Goal: Information Seeking & Learning: Learn about a topic

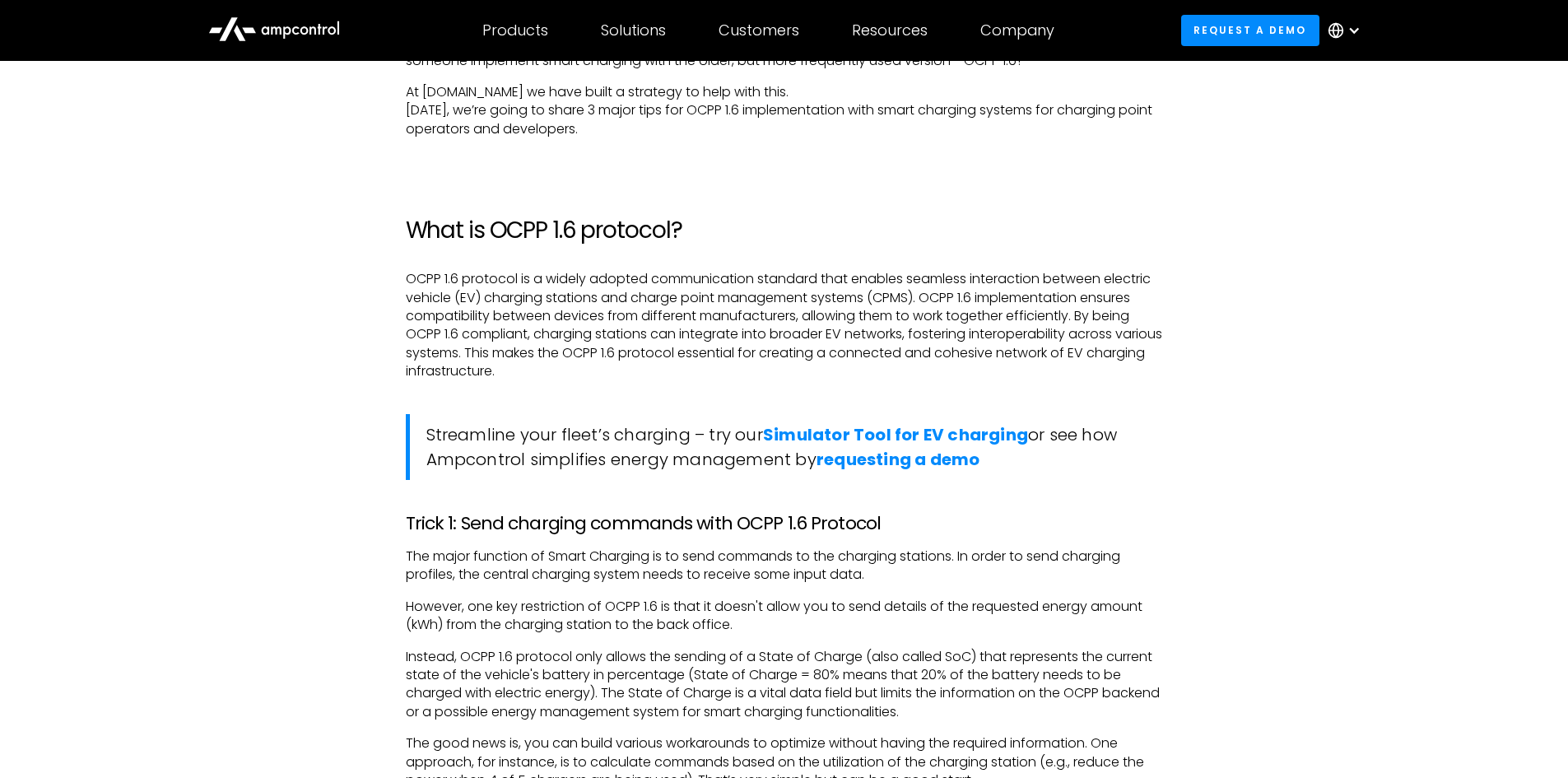
scroll to position [1399, 0]
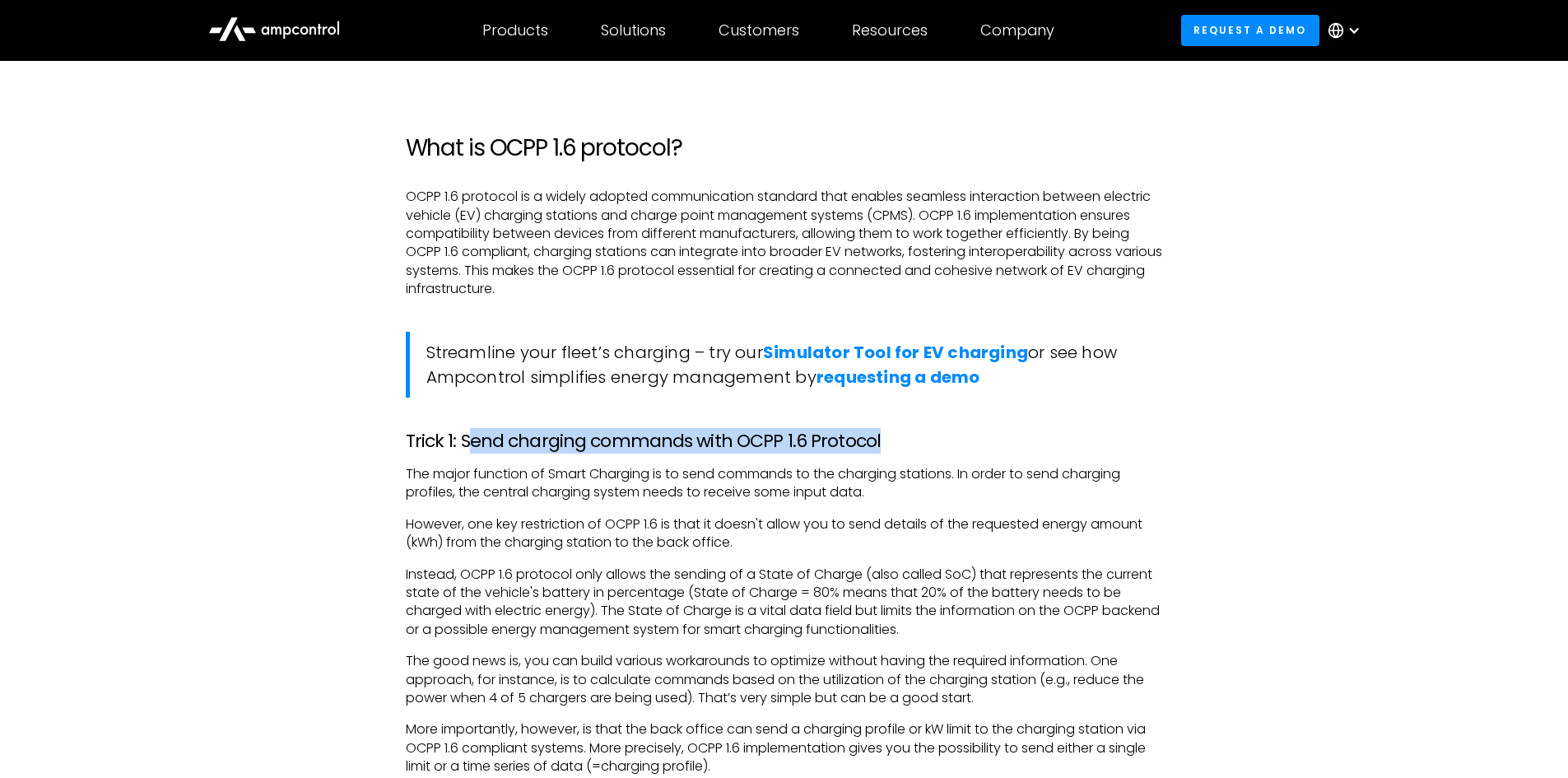
drag, startPoint x: 474, startPoint y: 441, endPoint x: 913, endPoint y: 437, distance: 439.0
click at [913, 437] on h3 "Trick 1: Send charging commands with OCPP 1.6 Protocol" at bounding box center [784, 442] width 757 height 22
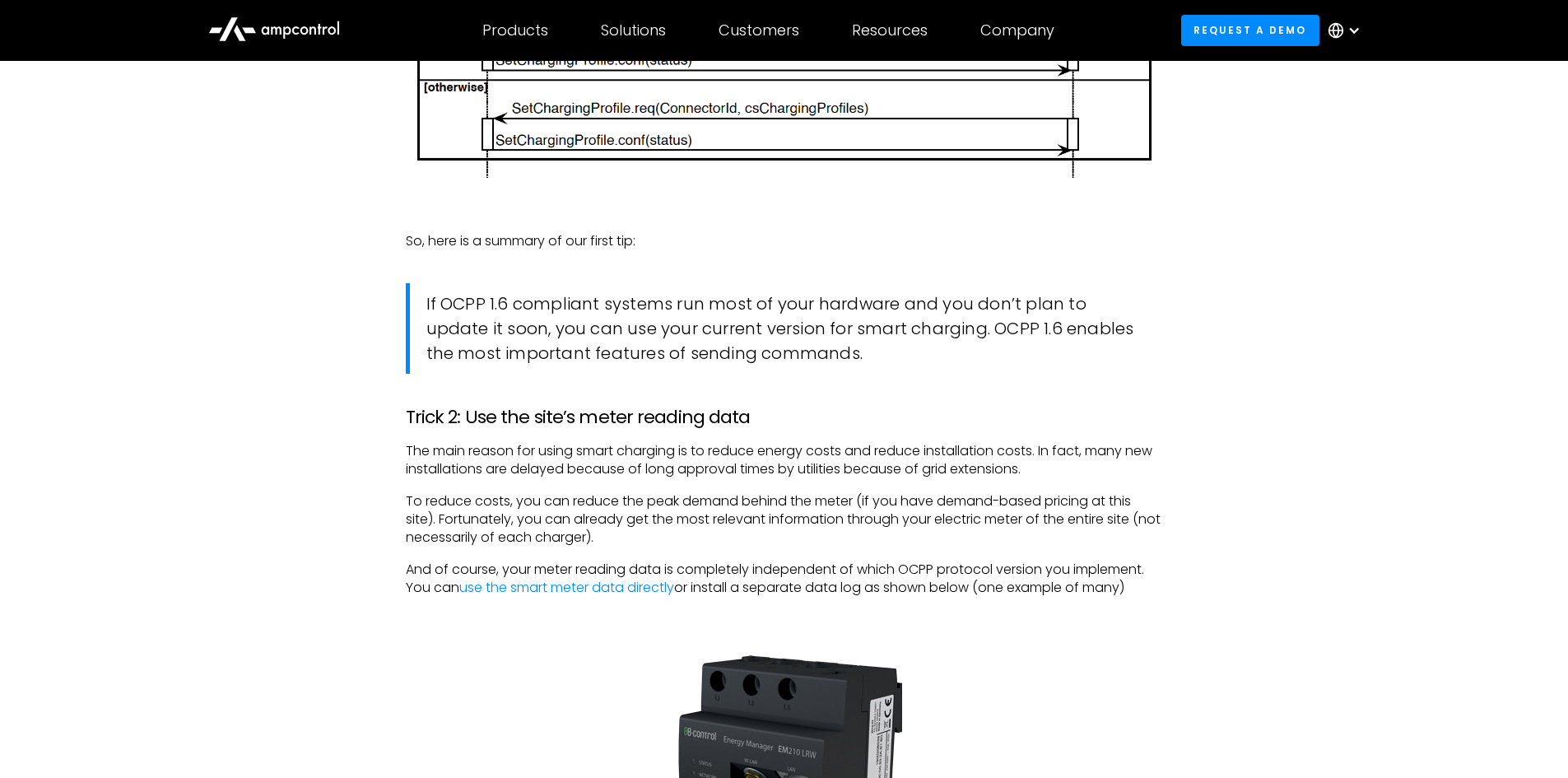
scroll to position [2552, 0]
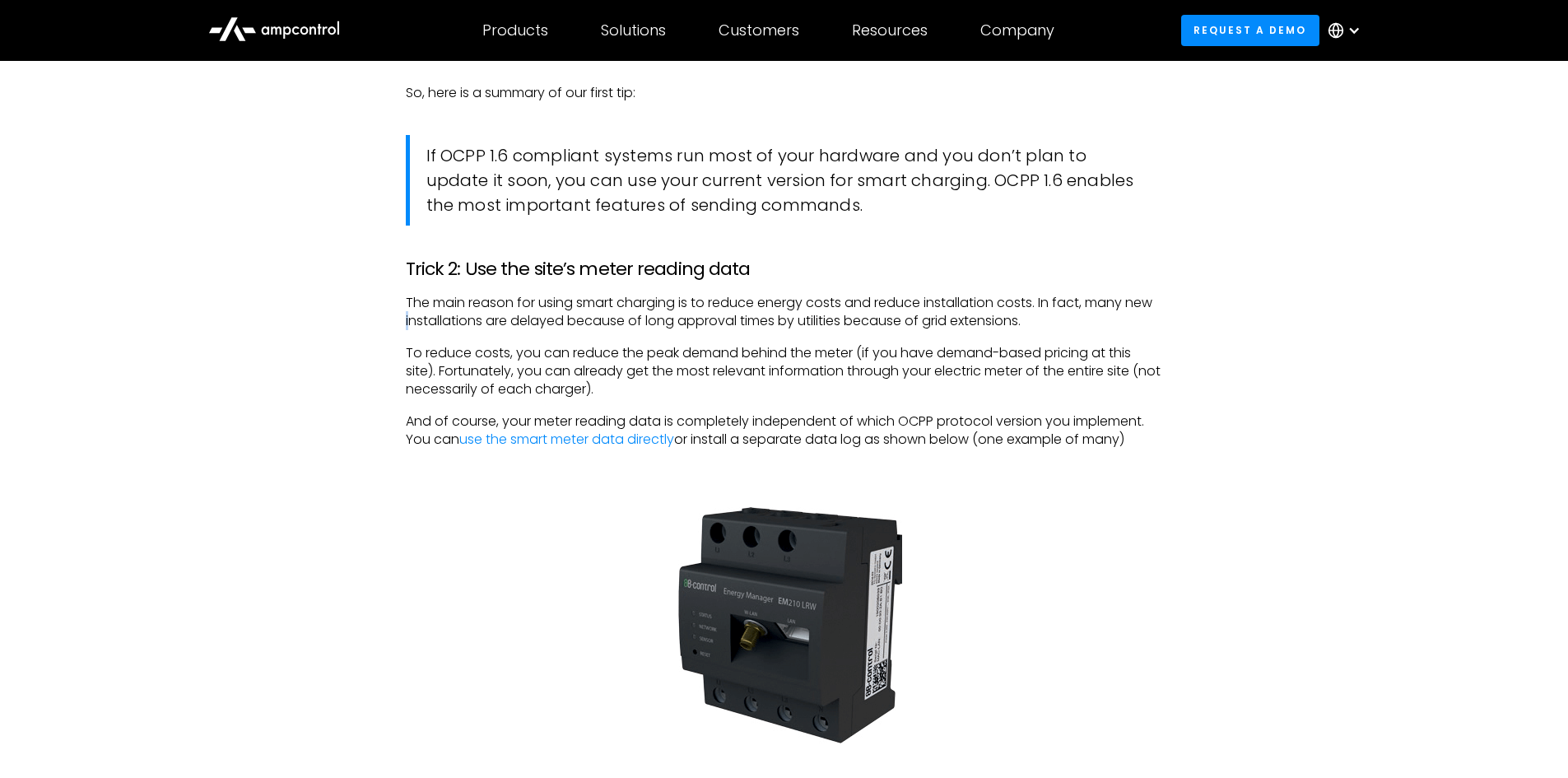
drag, startPoint x: 460, startPoint y: 315, endPoint x: 1236, endPoint y: 298, distance: 776.2
click at [1236, 298] on div "‍ A short background on OCPP 1.6 Protocol The Open Charge Point Protocol (OCPP)…" at bounding box center [785, 498] width 1186 height 3647
click at [1181, 298] on div "‍ A short background on OCPP 1.6 Protocol The Open Charge Point Protocol (OCPP)…" at bounding box center [785, 498] width 1186 height 3647
drag, startPoint x: 623, startPoint y: 314, endPoint x: 1030, endPoint y: 326, distance: 407.2
click at [1030, 326] on p "The main reason for using smart charging is to reduce energy costs and reduce i…" at bounding box center [784, 312] width 757 height 37
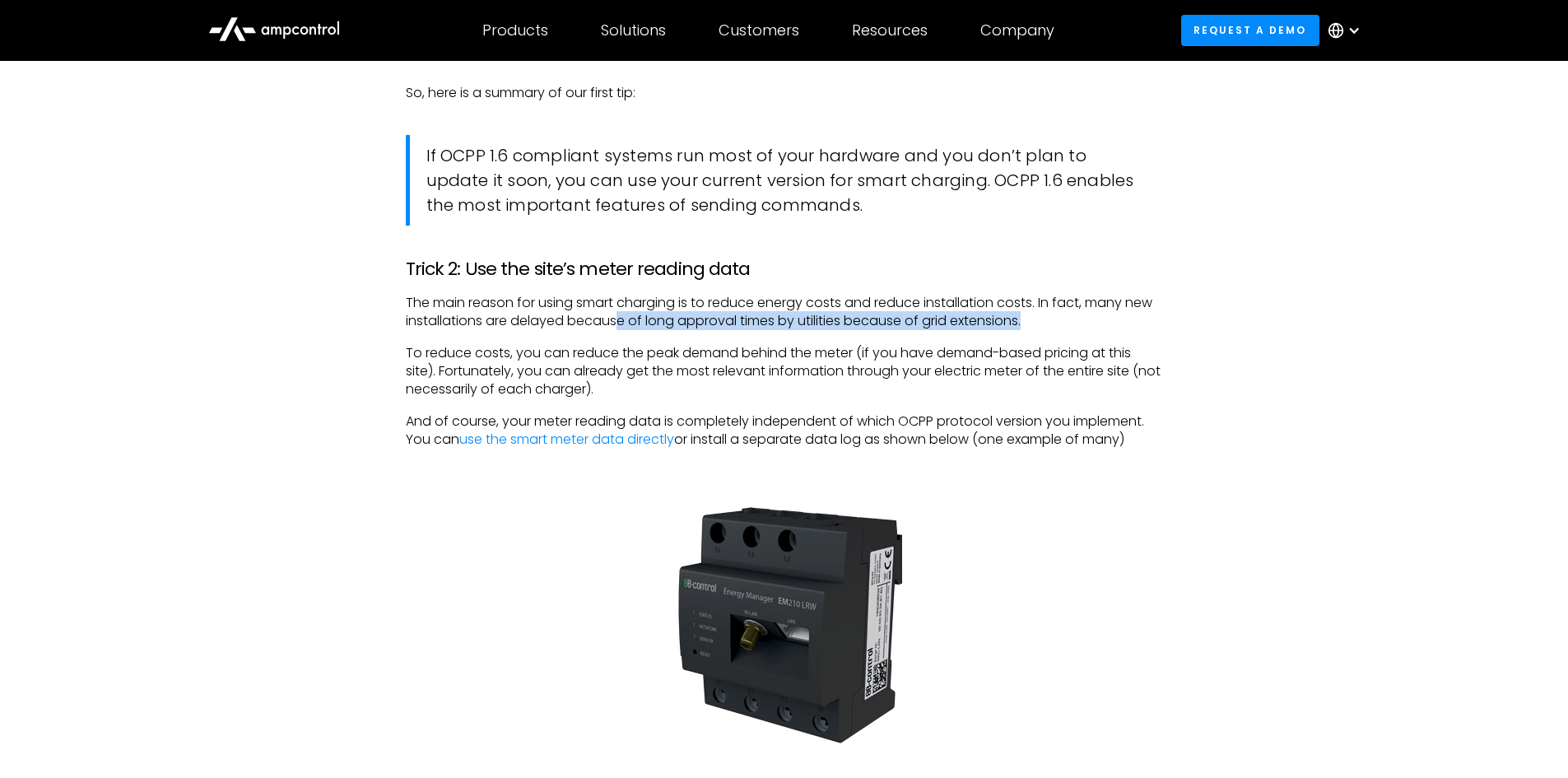
click at [1030, 326] on p "The main reason for using smart charging is to reduce energy costs and reduce i…" at bounding box center [784, 312] width 757 height 37
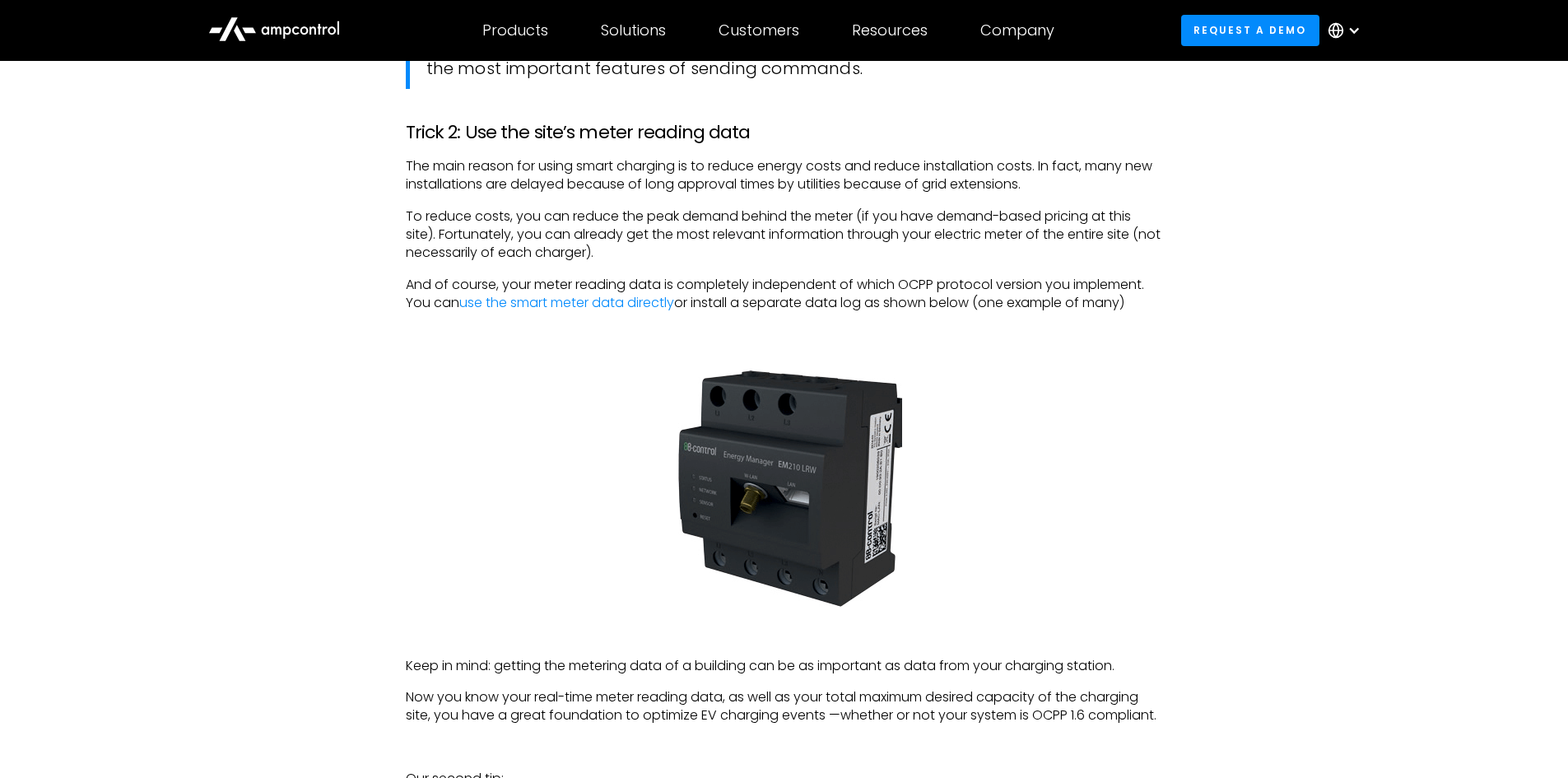
scroll to position [2716, 0]
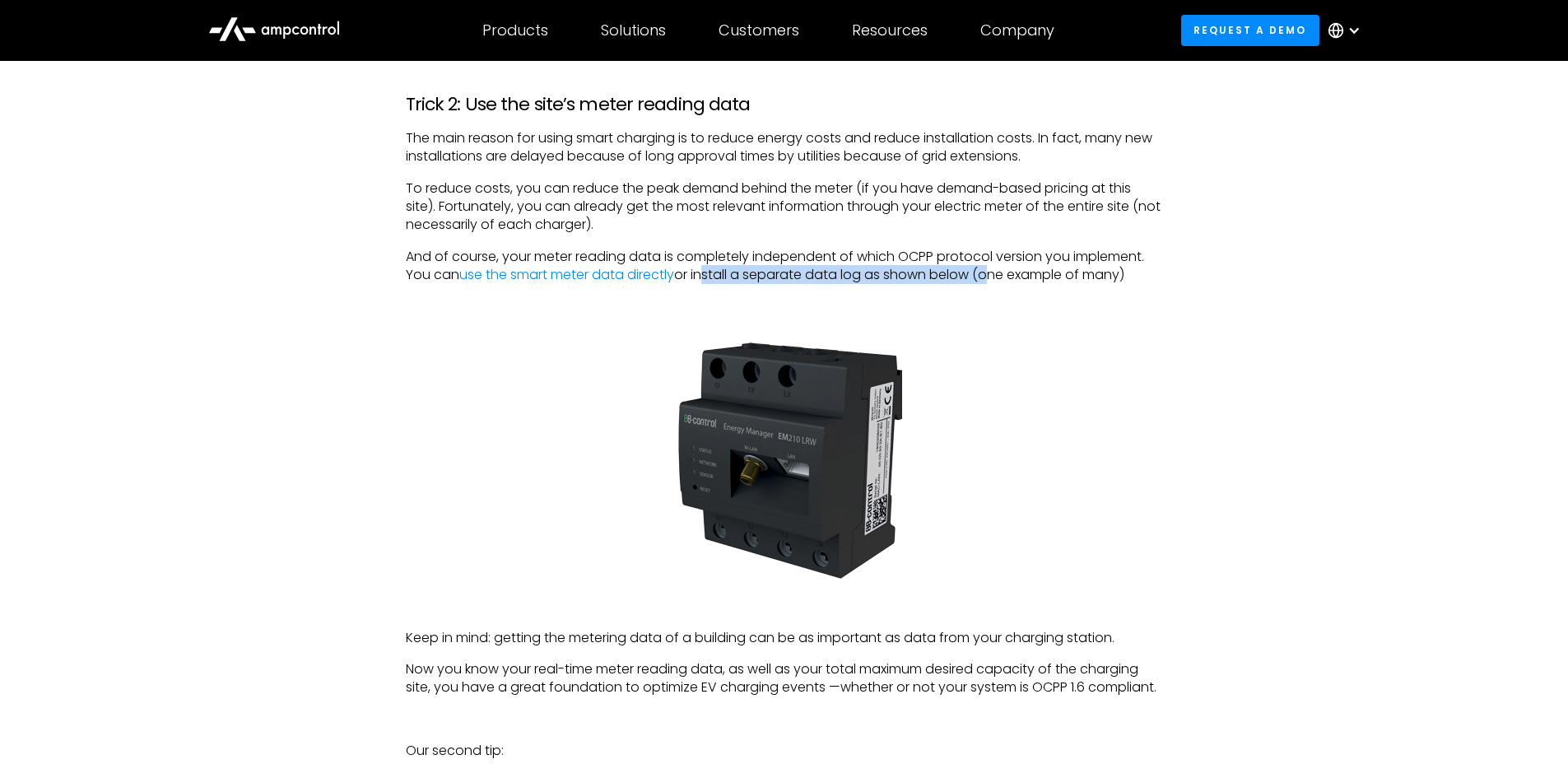
drag, startPoint x: 752, startPoint y: 273, endPoint x: 992, endPoint y: 273, distance: 240.0
click at [992, 273] on p "And of course, your meter reading data is completely independent of which OCPP …" at bounding box center [784, 266] width 757 height 37
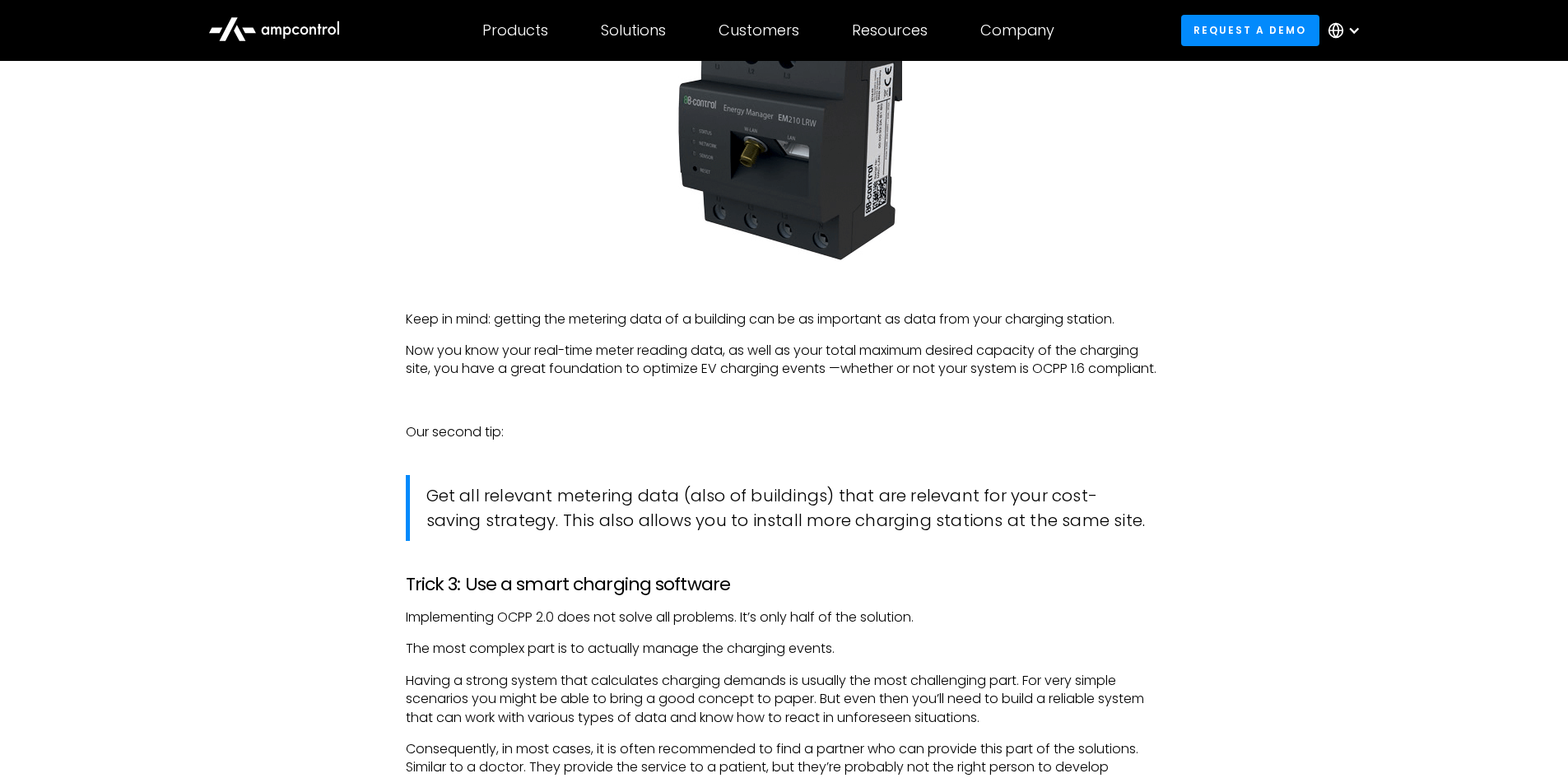
scroll to position [3045, 0]
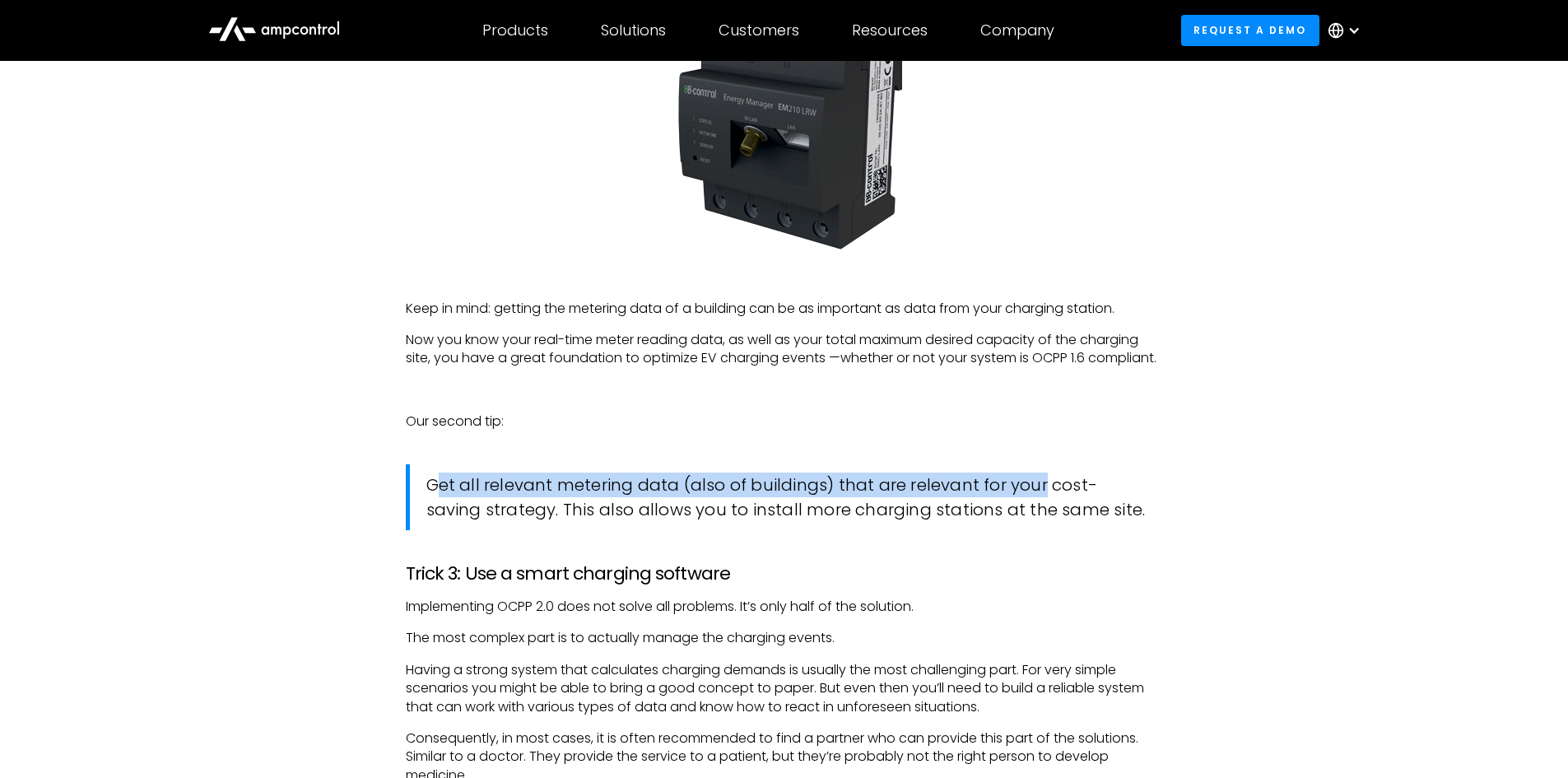
drag, startPoint x: 433, startPoint y: 492, endPoint x: 1068, endPoint y: 467, distance: 635.5
click at [1068, 467] on blockquote "Get all relevant metering data (also of buildings) that are relevant for your c…" at bounding box center [784, 497] width 757 height 66
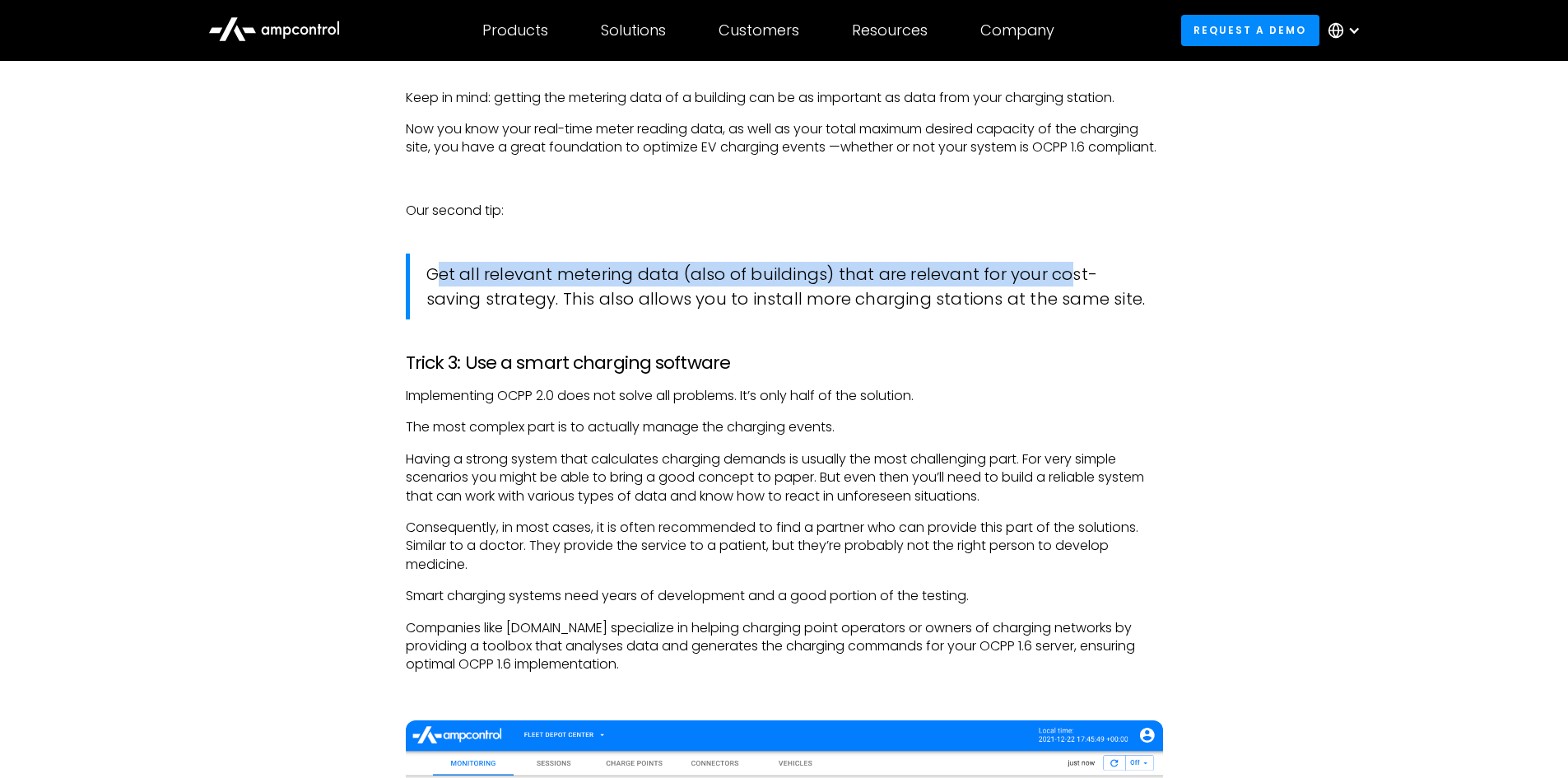
scroll to position [3292, 0]
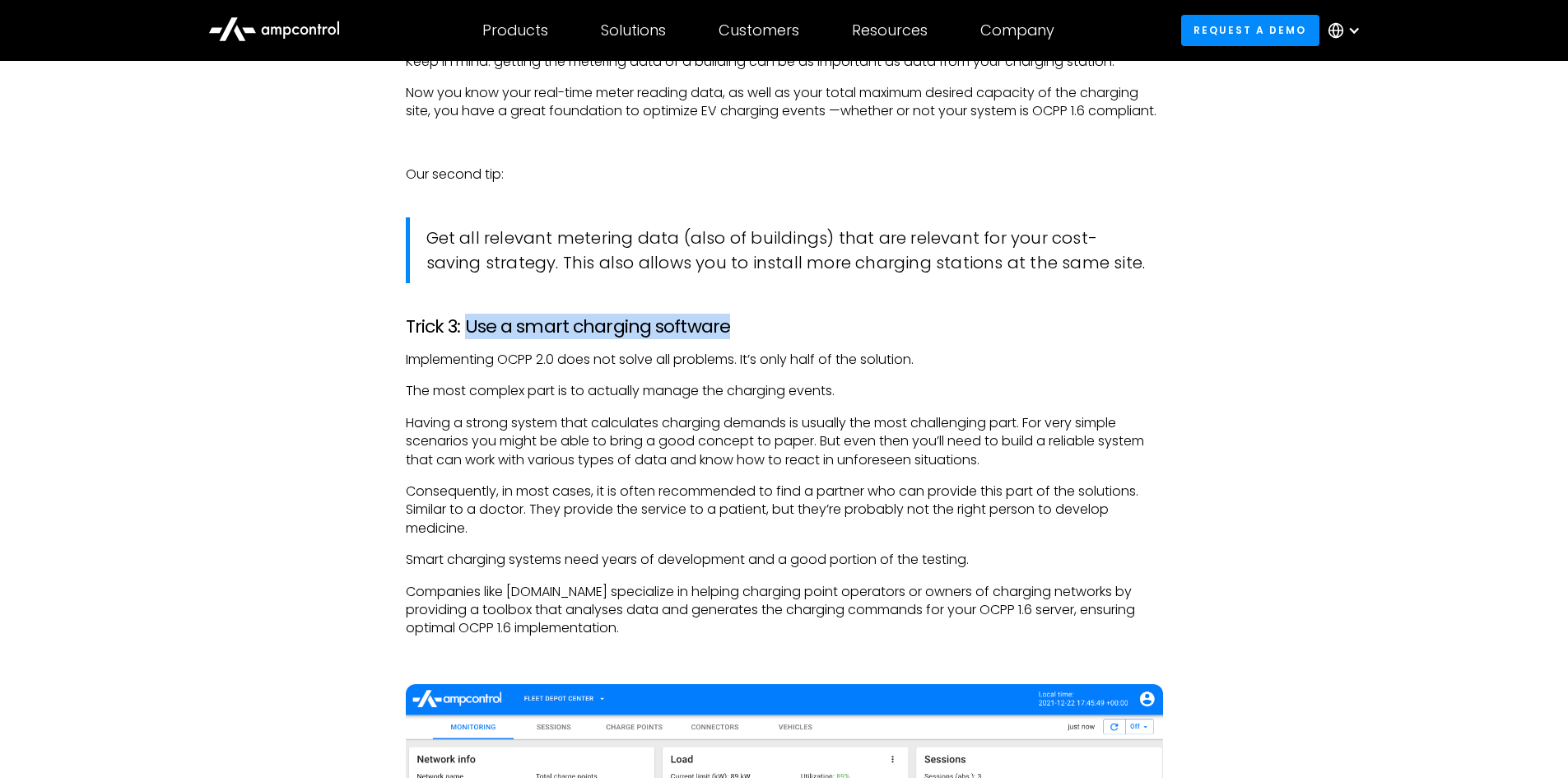
drag, startPoint x: 468, startPoint y: 331, endPoint x: 819, endPoint y: 335, distance: 351.0
click at [818, 335] on h3 "Trick 3: Use a smart charging software" at bounding box center [784, 327] width 757 height 22
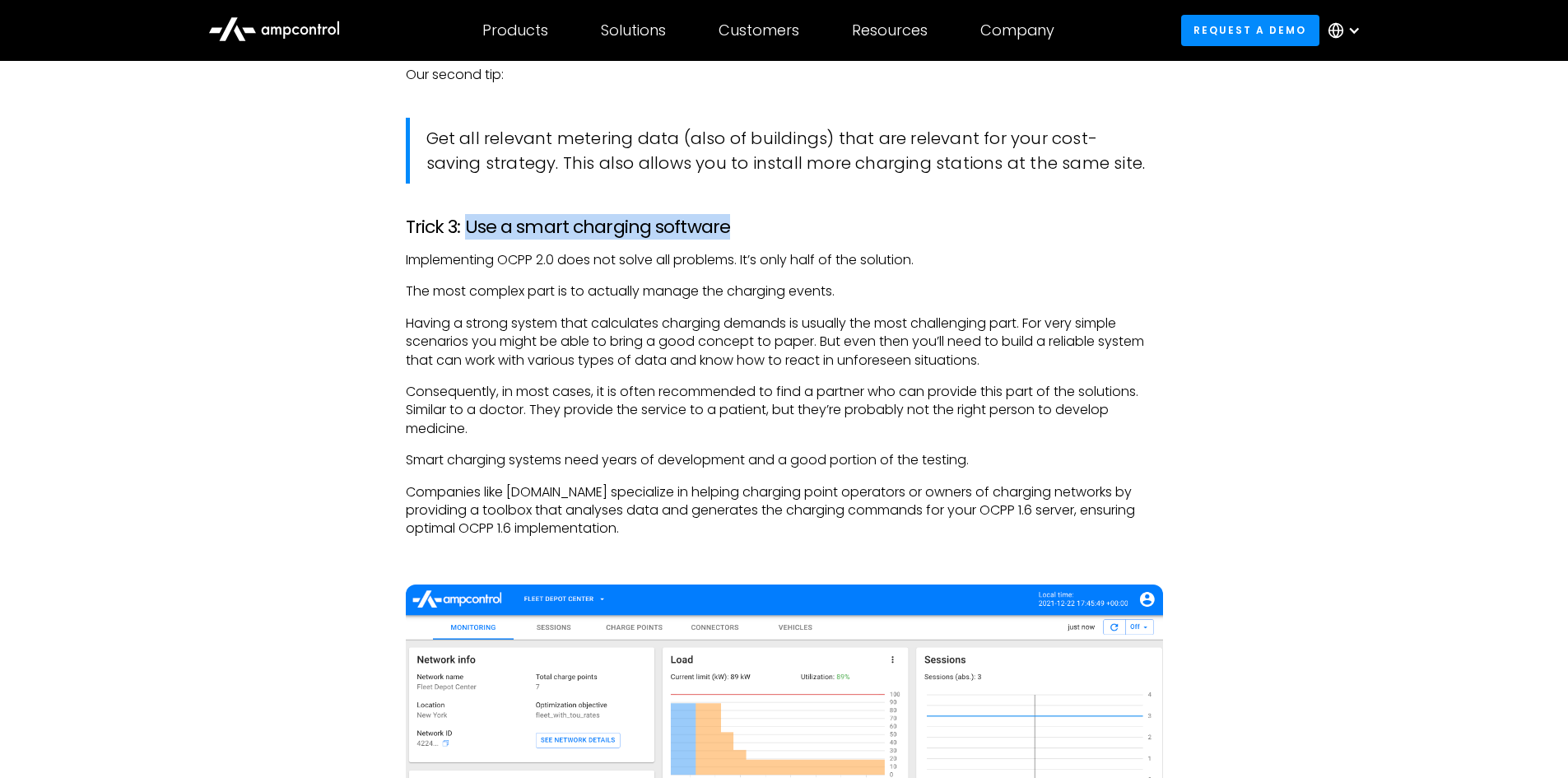
scroll to position [3375, 0]
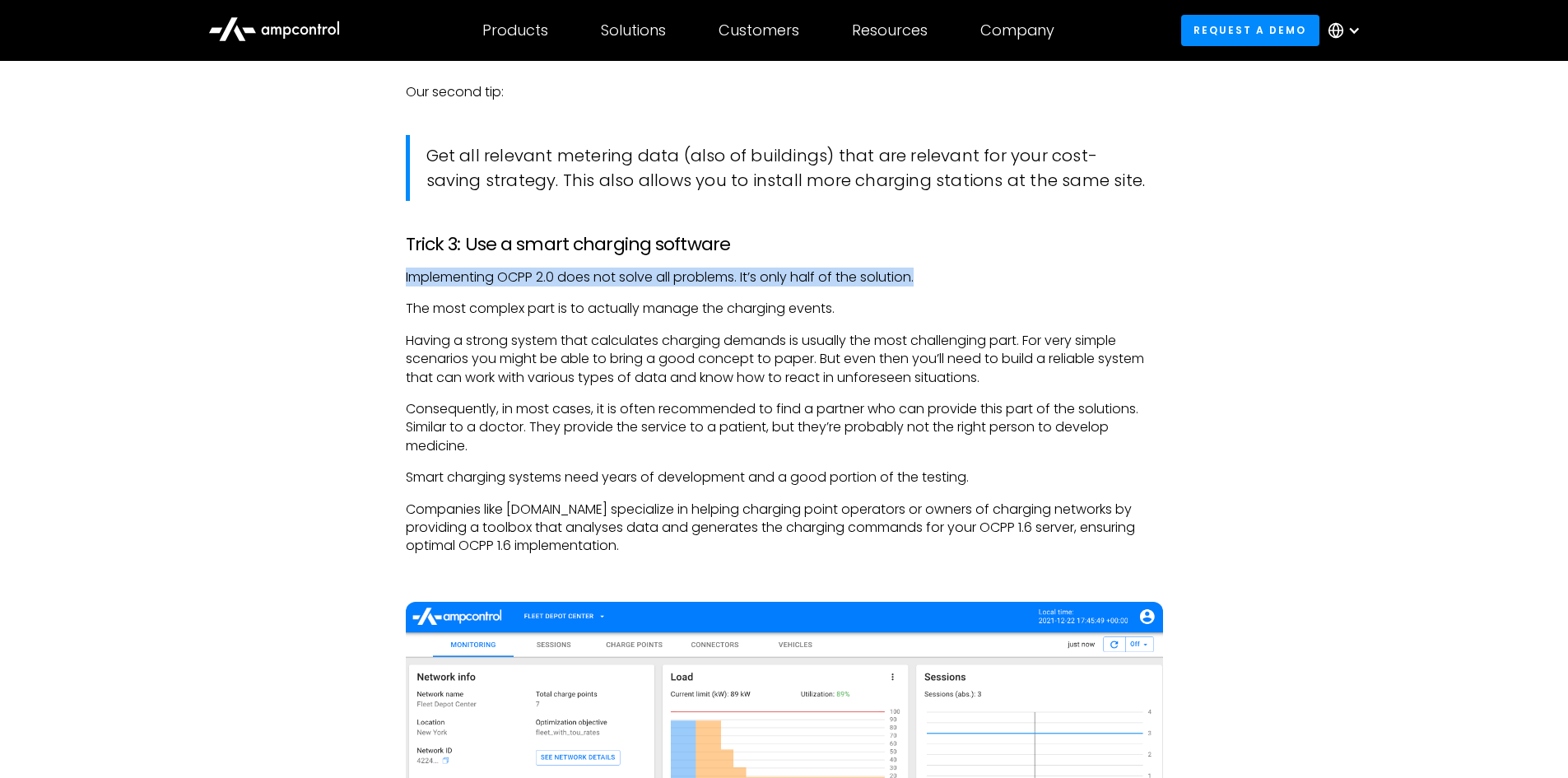
drag, startPoint x: 403, startPoint y: 282, endPoint x: 962, endPoint y: 280, distance: 559.0
click at [962, 280] on p "Implementing OCPP 2.0 does not solve all problems. It’s only half of the soluti…" at bounding box center [784, 277] width 757 height 18
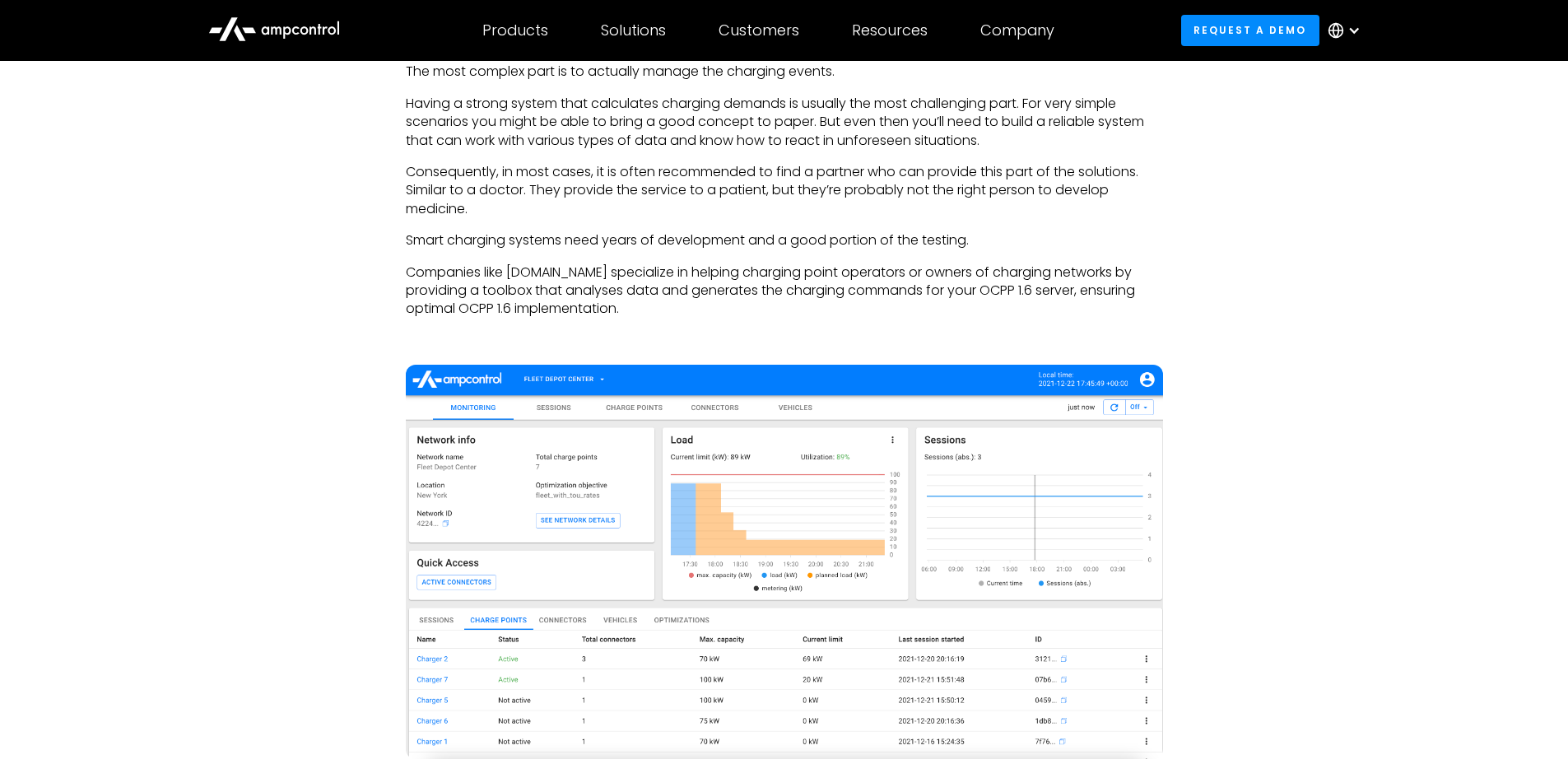
scroll to position [3622, 0]
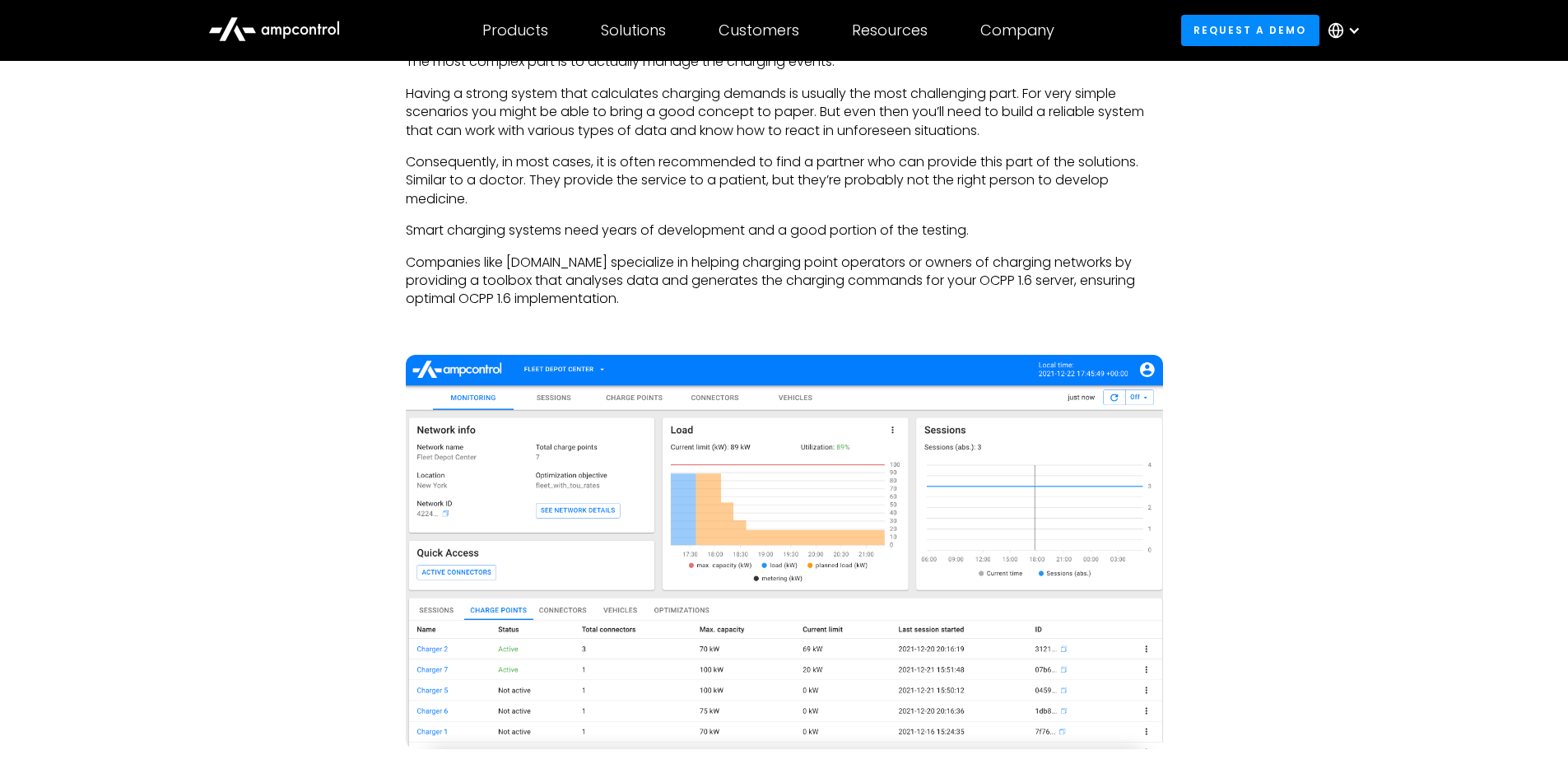
click at [610, 602] on img at bounding box center [784, 552] width 757 height 394
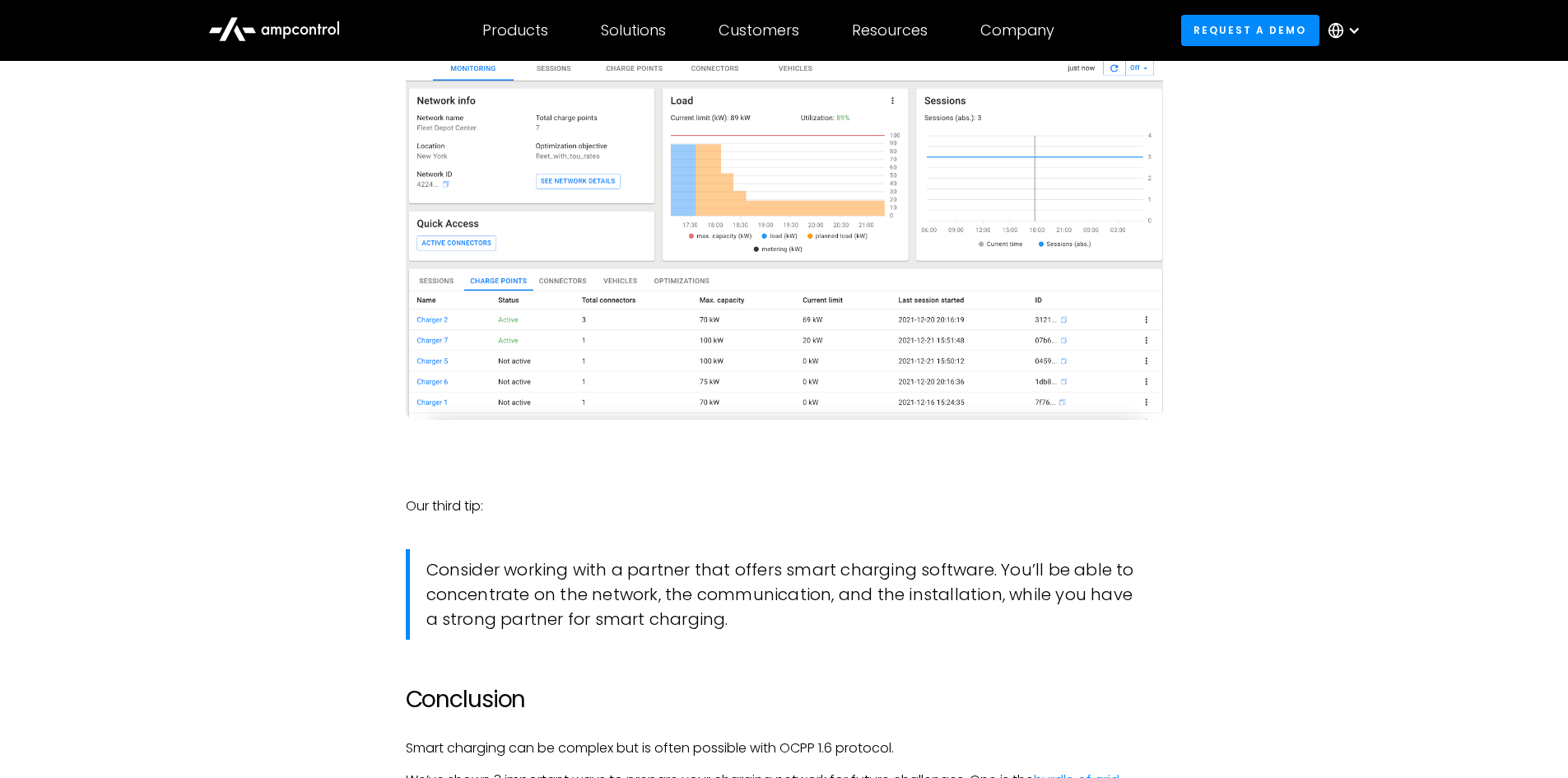
scroll to position [3869, 0]
